Goal: Task Accomplishment & Management: Use online tool/utility

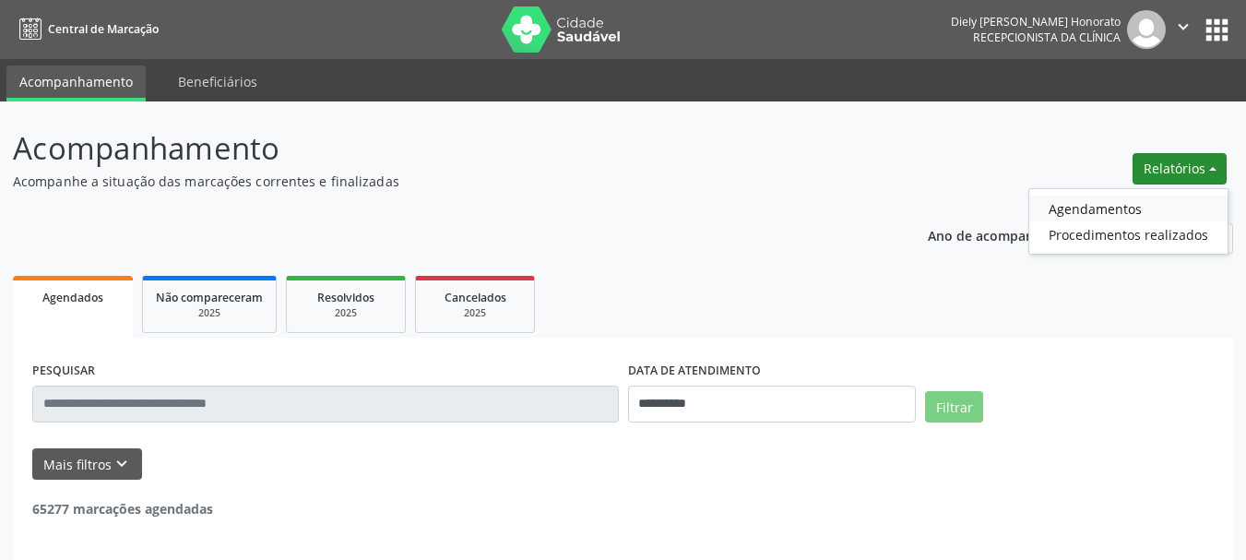
click at [1099, 203] on link "Agendamentos" at bounding box center [1128, 209] width 198 height 26
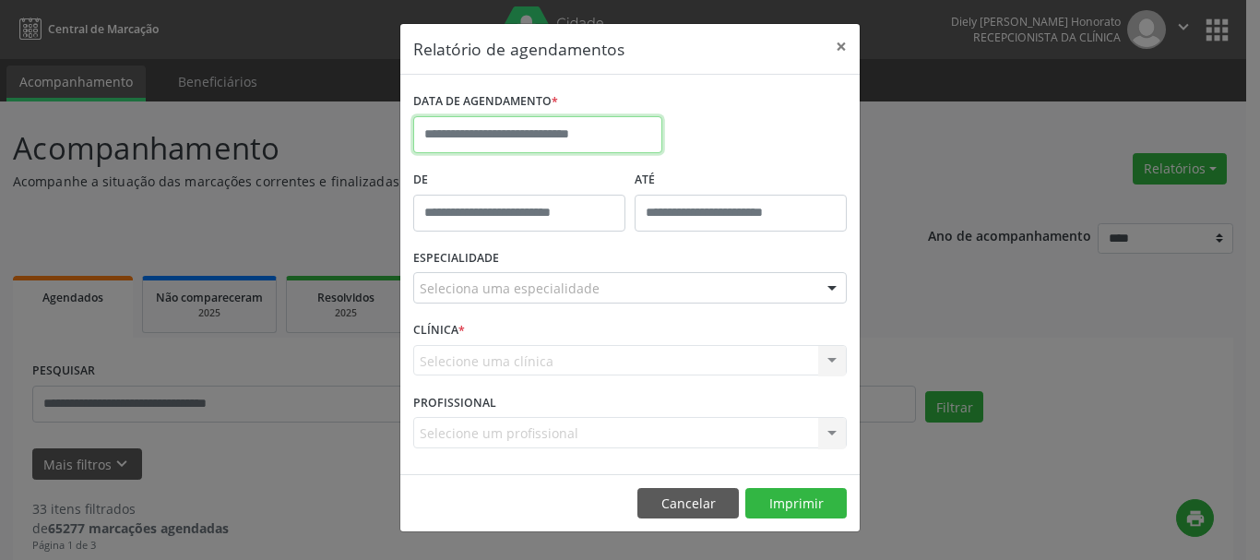
click at [539, 119] on input "text" at bounding box center [537, 134] width 249 height 37
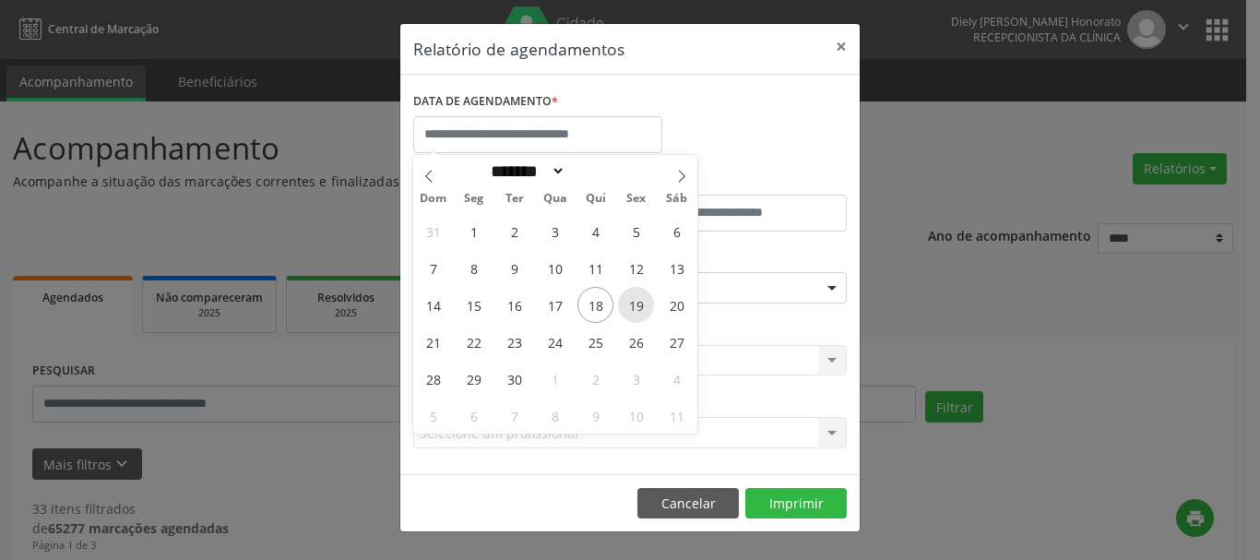
click at [642, 306] on span "19" at bounding box center [636, 305] width 36 height 36
type input "**********"
click at [642, 306] on span "19" at bounding box center [636, 305] width 36 height 36
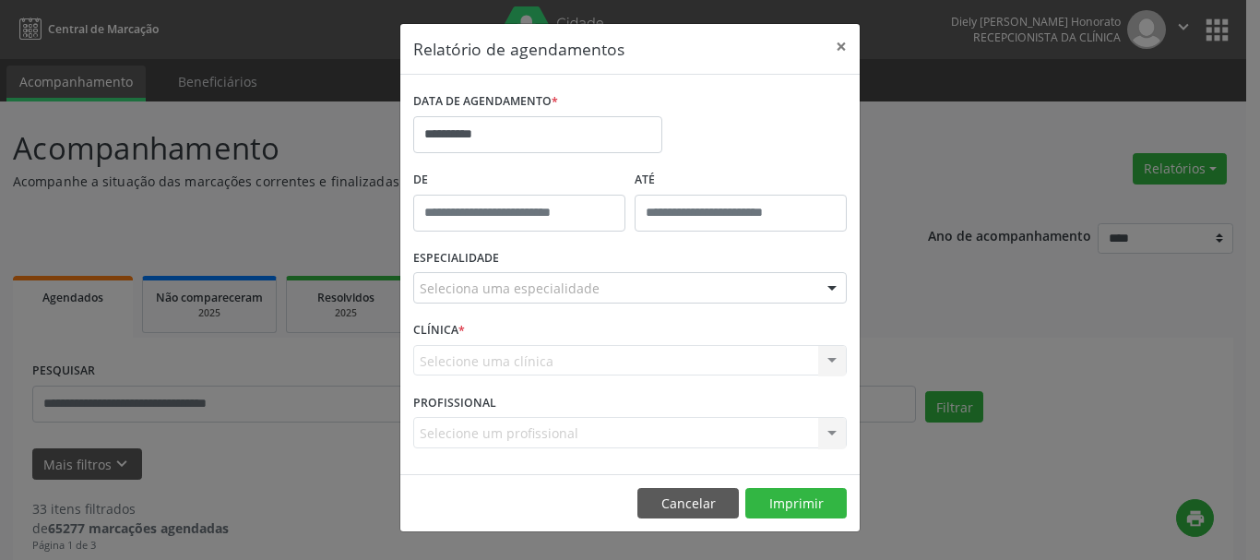
click at [598, 285] on div "Seleciona uma especialidade" at bounding box center [629, 287] width 433 height 31
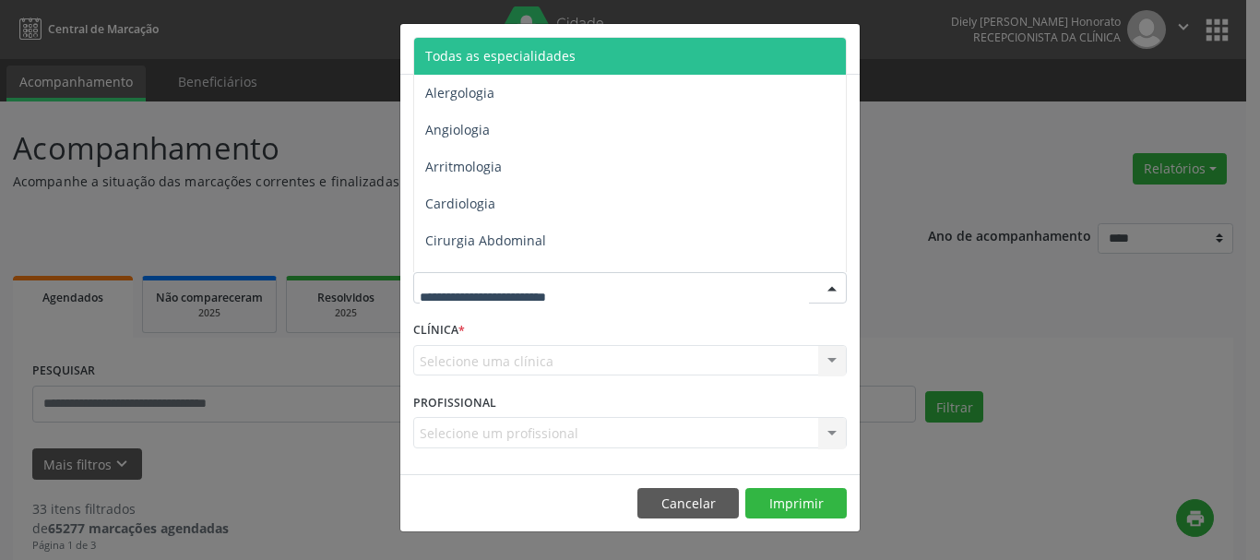
click at [575, 52] on span "Todas as especialidades" at bounding box center [631, 56] width 434 height 37
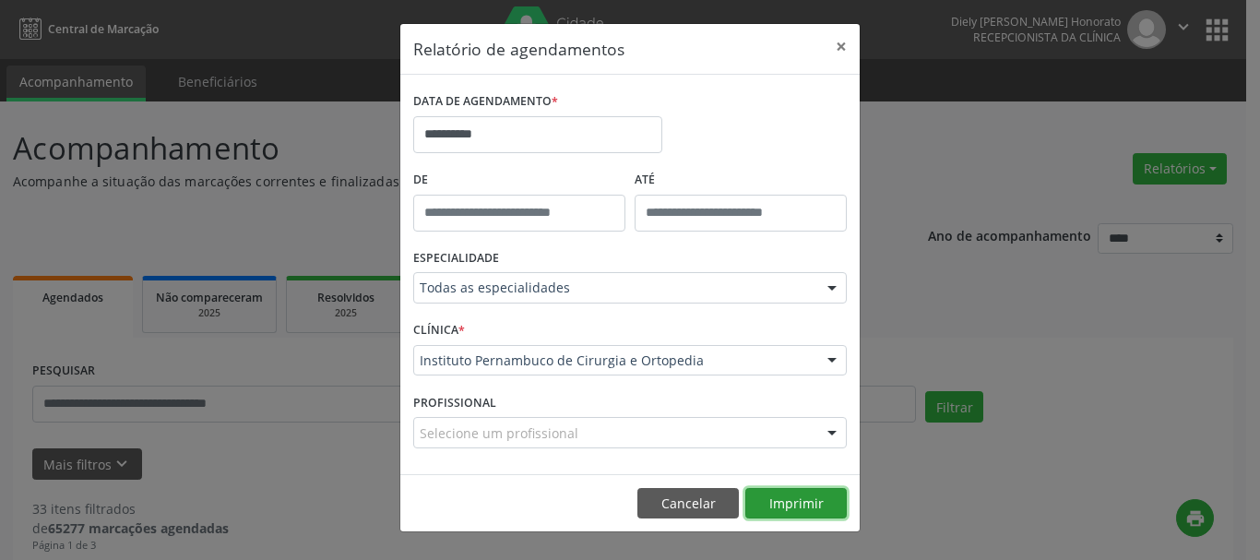
click at [776, 496] on button "Imprimir" at bounding box center [795, 503] width 101 height 31
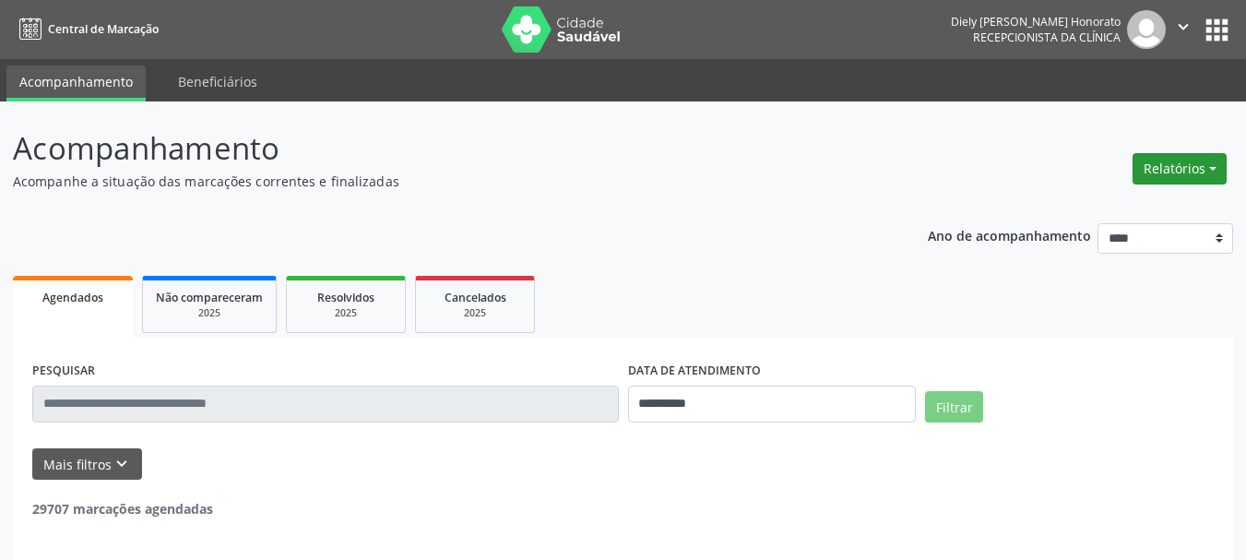
click at [1168, 166] on button "Relatórios" at bounding box center [1179, 168] width 94 height 31
click at [1096, 203] on link "Agendamentos" at bounding box center [1128, 209] width 198 height 26
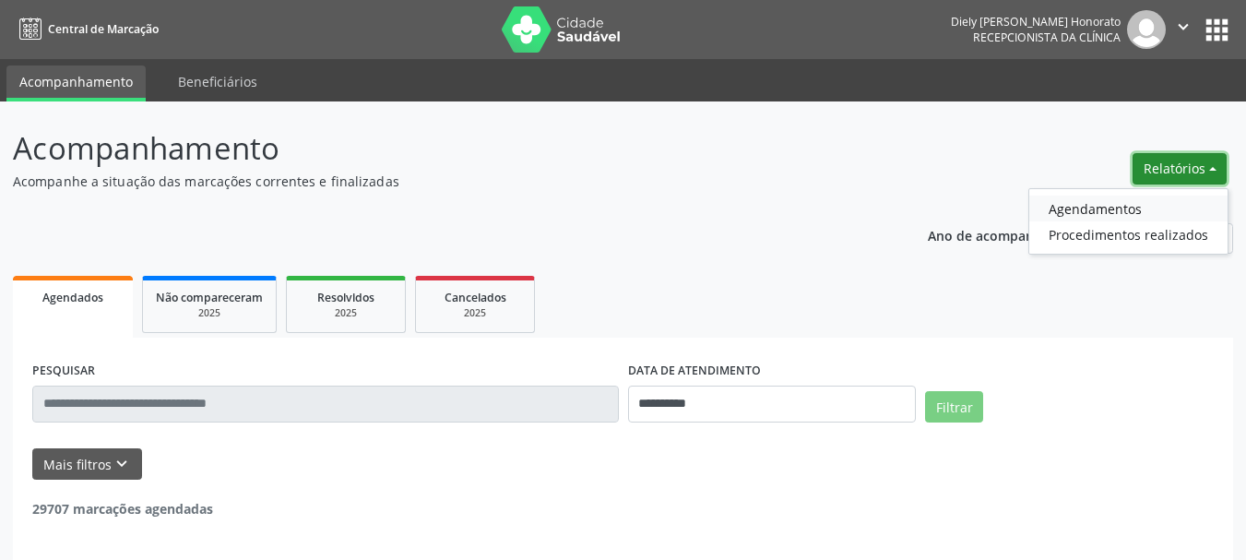
select select "*"
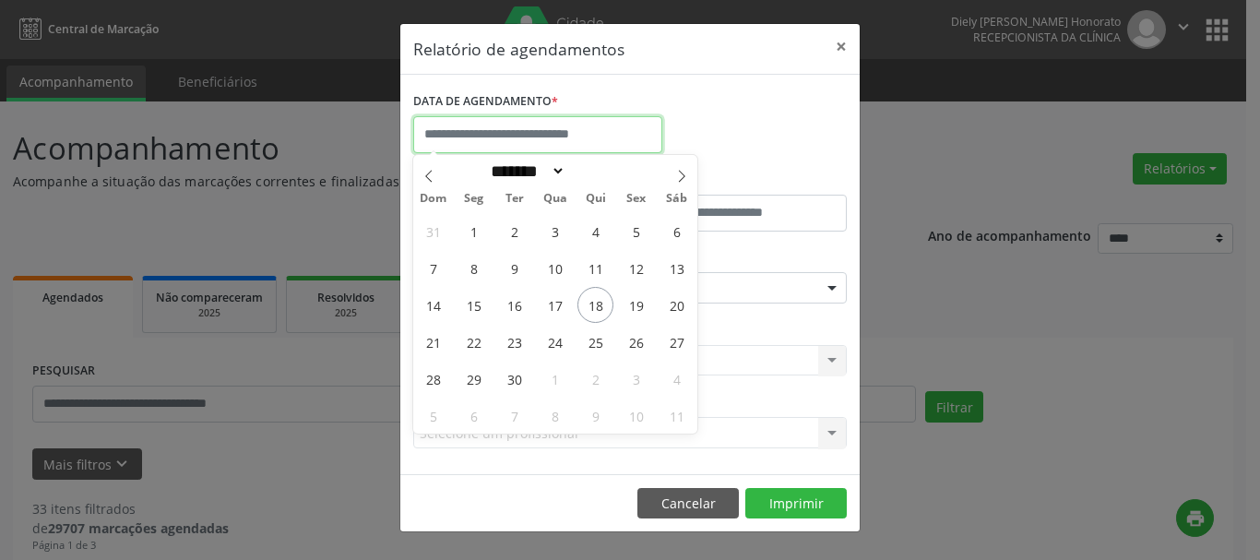
click at [480, 126] on input "text" at bounding box center [537, 134] width 249 height 37
click at [634, 314] on span "19" at bounding box center [636, 305] width 36 height 36
type input "**********"
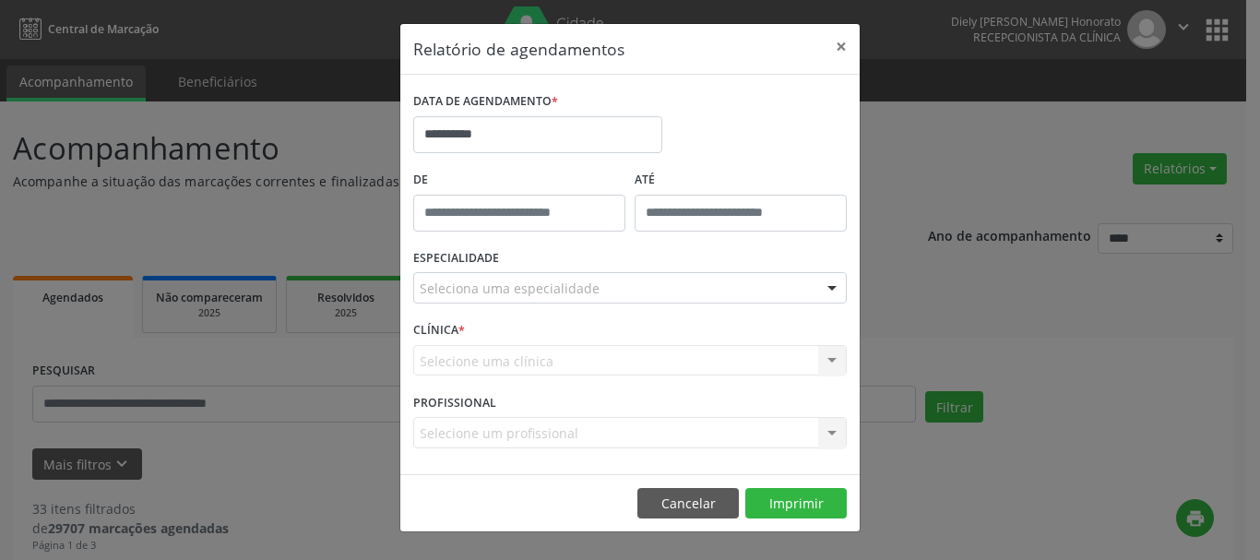
click at [596, 290] on div "Seleciona uma especialidade" at bounding box center [629, 287] width 433 height 31
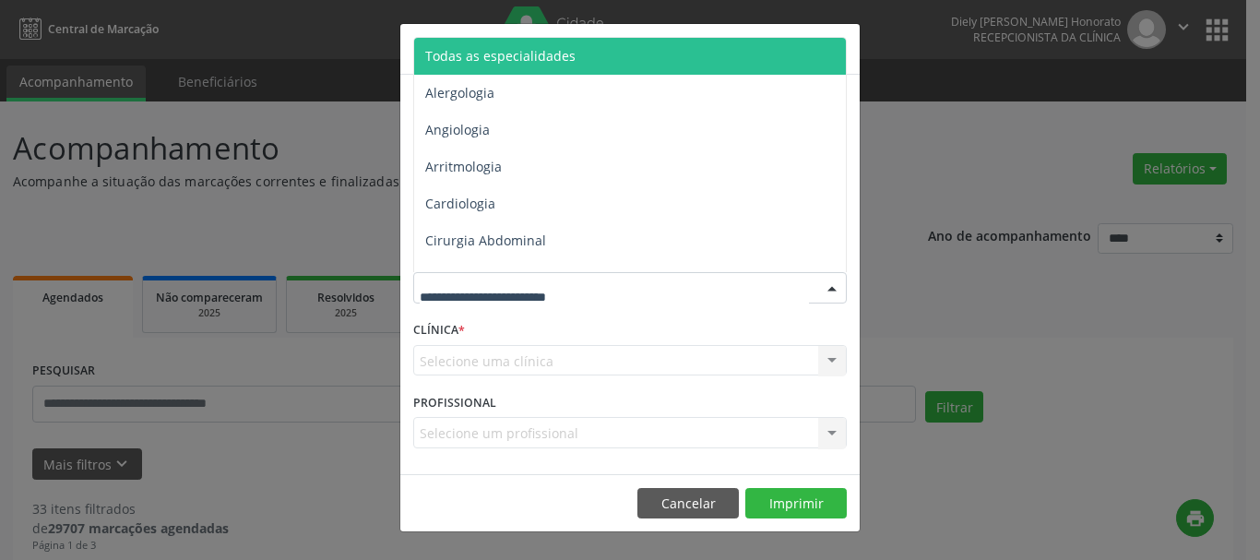
click at [543, 63] on span "Todas as especialidades" at bounding box center [500, 56] width 150 height 18
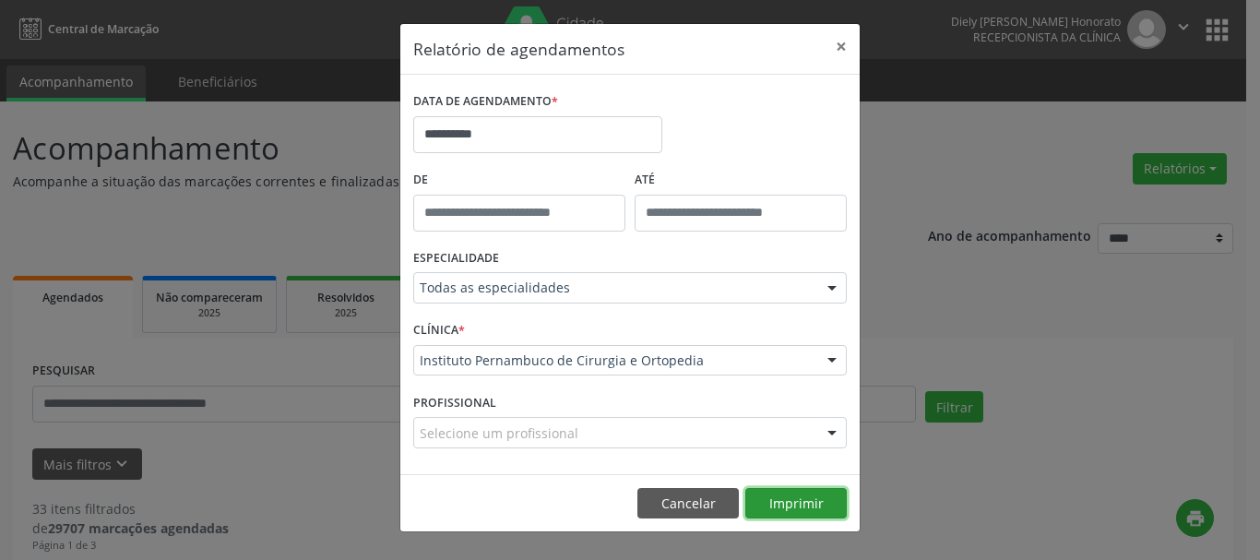
click at [806, 500] on button "Imprimir" at bounding box center [795, 503] width 101 height 31
